Goal: Find specific page/section: Find specific page/section

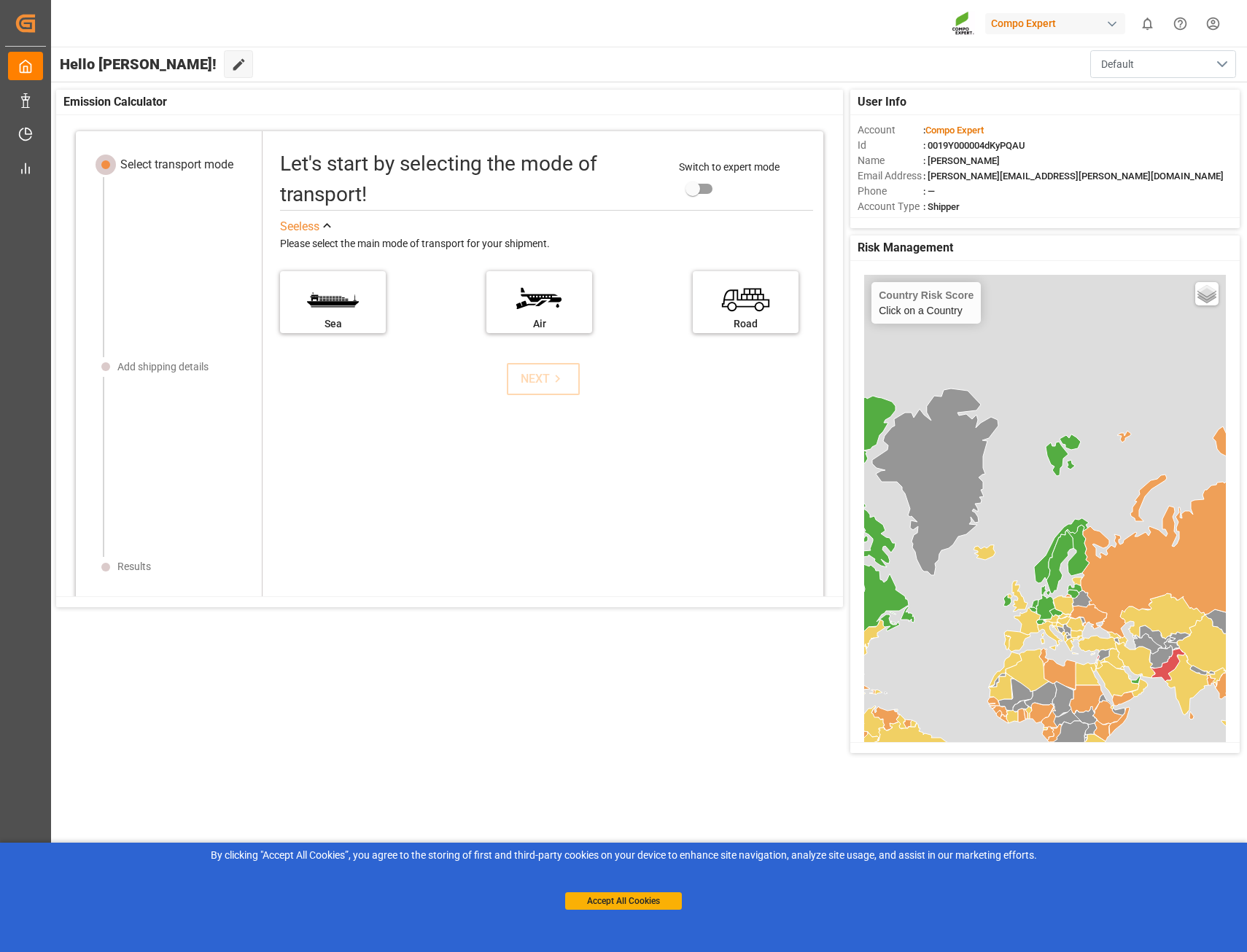
click at [1154, 57] on button "Default" at bounding box center [1163, 64] width 146 height 28
click at [1108, 24] on div "button" at bounding box center [1111, 24] width 14 height 14
click at [1107, 22] on html "Created by potrace 1.15, written by Peter Selinger 2001-2017 Created by potrace…" at bounding box center [624, 476] width 1247 height 952
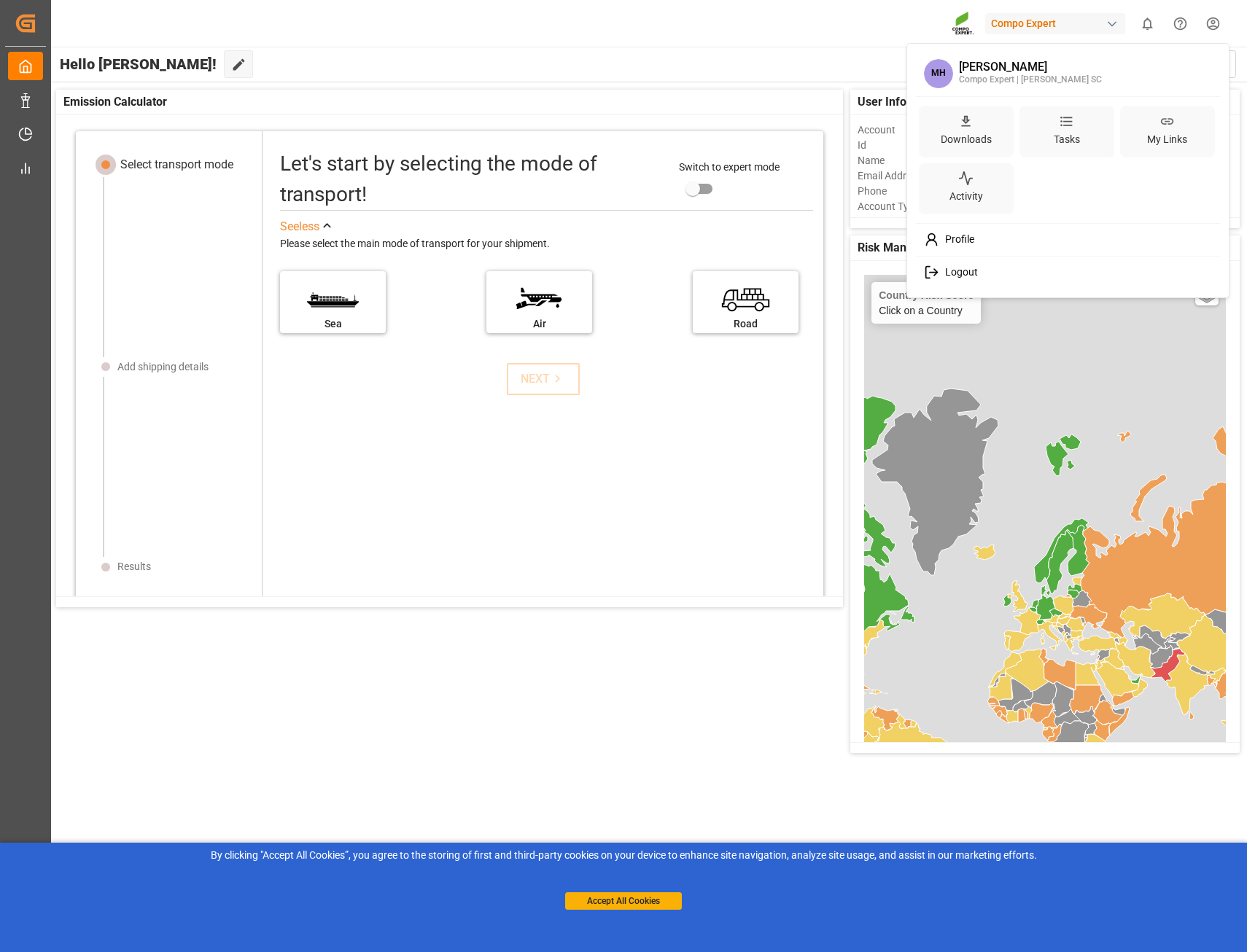
click at [1212, 22] on html "Created by potrace 1.15, written by Peter Selinger 2001-2017 Created by potrace…" at bounding box center [624, 476] width 1247 height 952
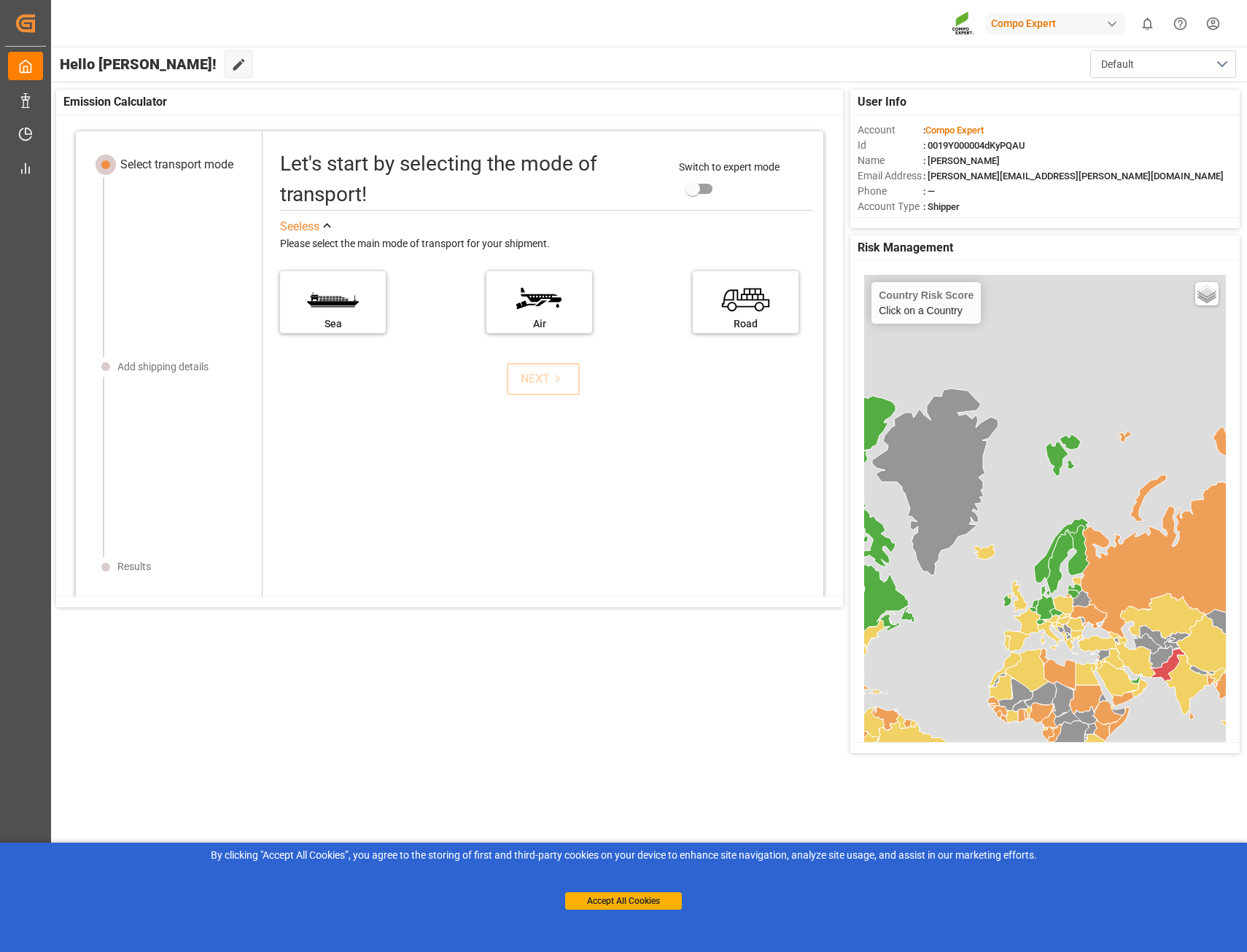
click at [1212, 22] on html "Created by potrace 1.15, written by Peter Selinger 2001-2017 Created by potrace…" at bounding box center [624, 476] width 1247 height 952
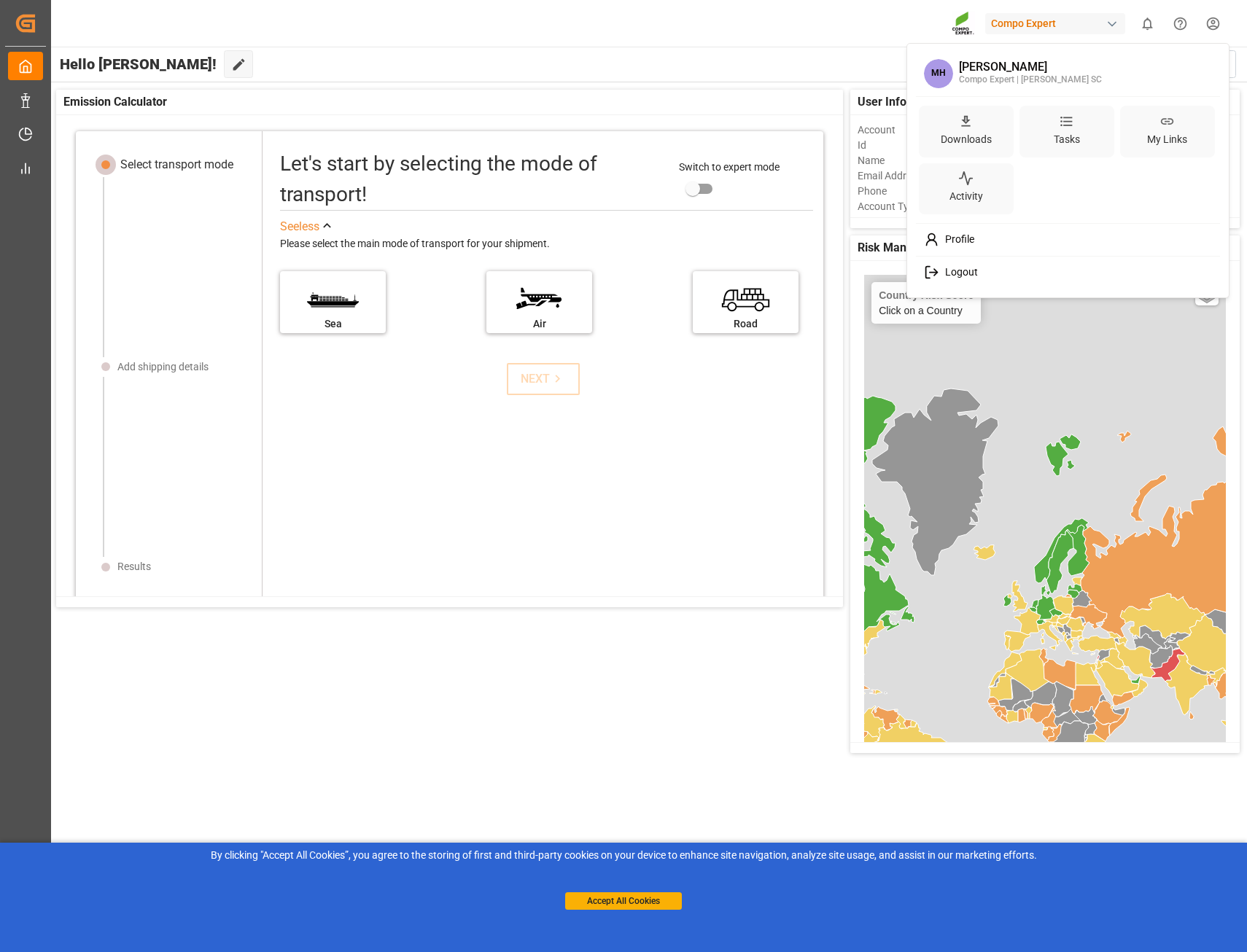
click at [1212, 22] on html "Created by potrace 1.15, written by Peter Selinger 2001-2017 Created by potrace…" at bounding box center [624, 476] width 1247 height 952
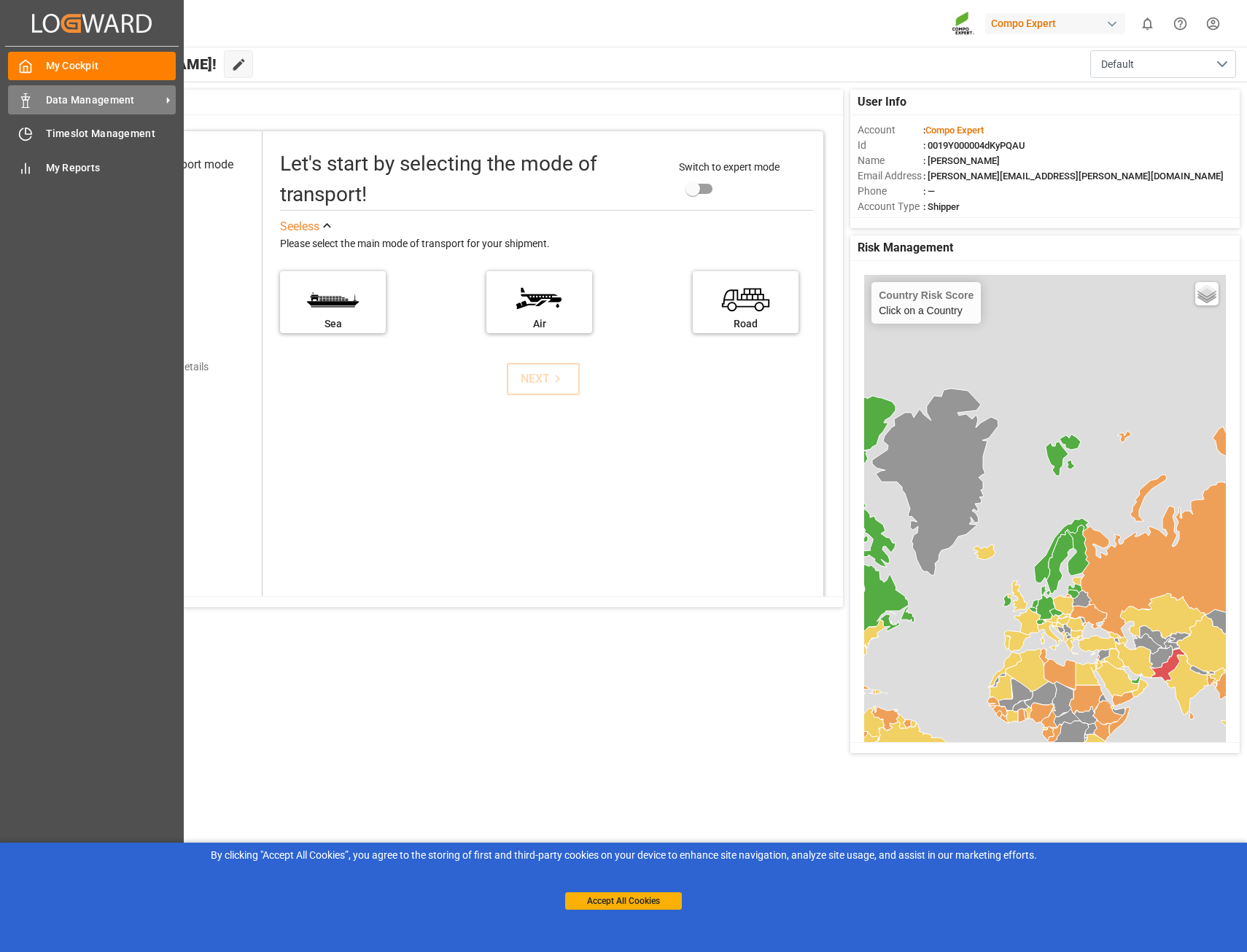
click at [121, 102] on span "Data Management" at bounding box center [103, 100] width 115 height 15
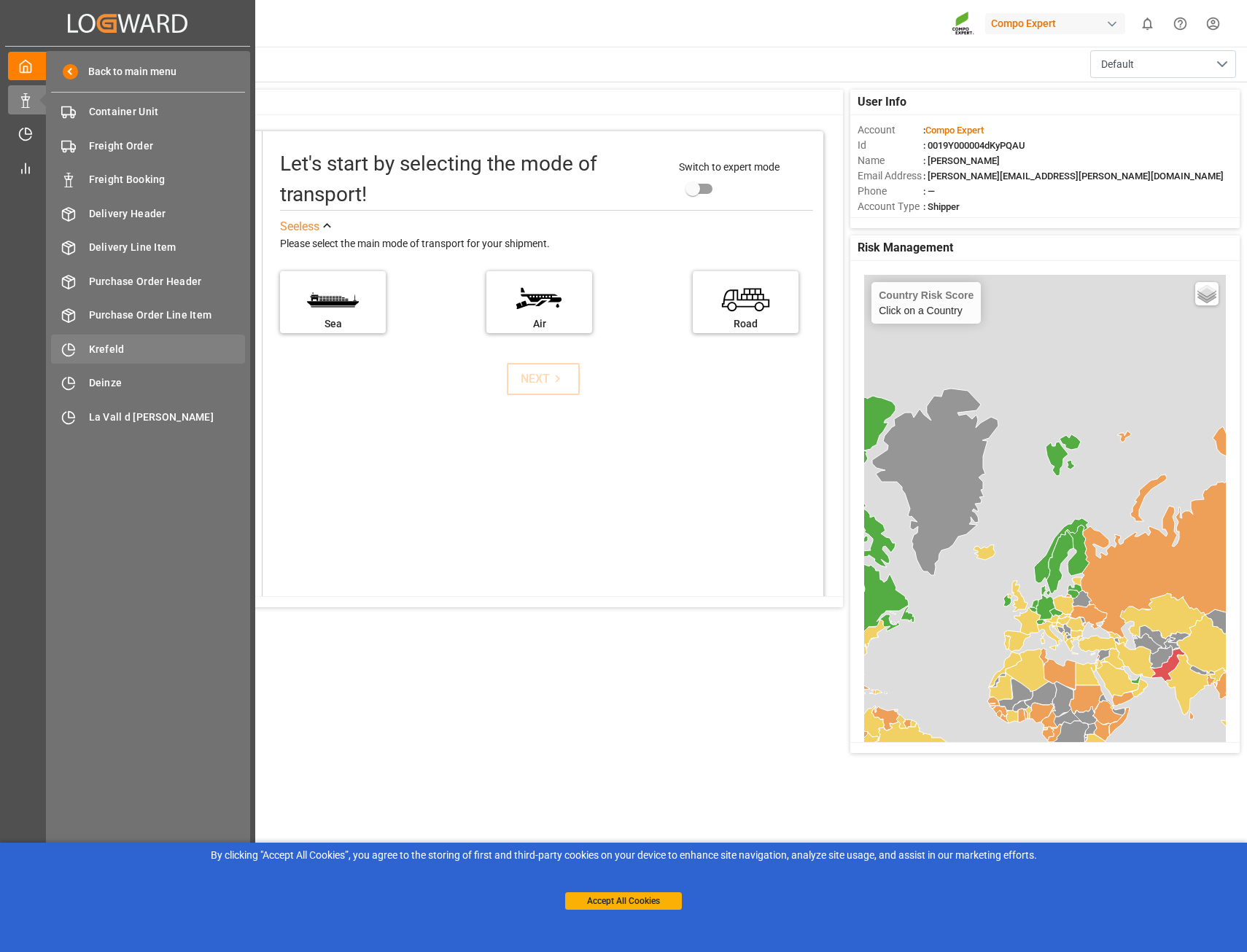
click at [129, 349] on span "Krefeld" at bounding box center [167, 349] width 156 height 15
